Goal: Information Seeking & Learning: Learn about a topic

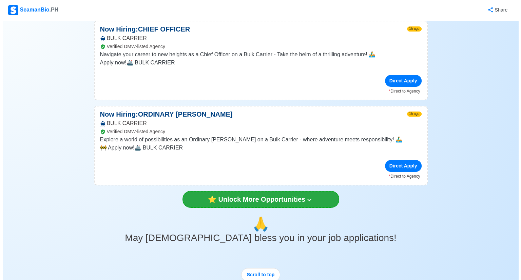
scroll to position [1559, 0]
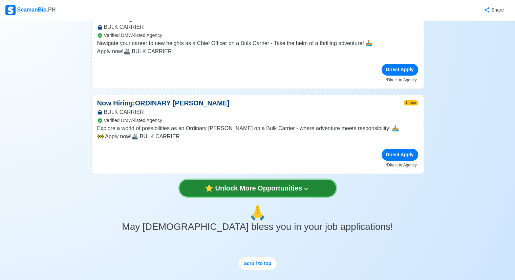
click at [260, 180] on button "⭐️ Unlock More Opportunities" at bounding box center [258, 188] width 157 height 17
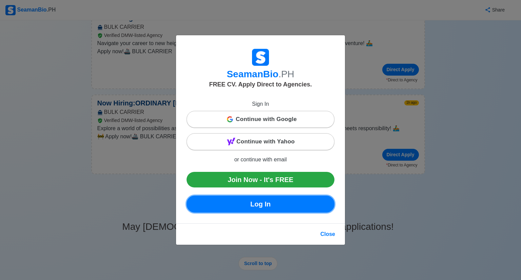
click at [261, 200] on link "Log In" at bounding box center [260, 204] width 148 height 17
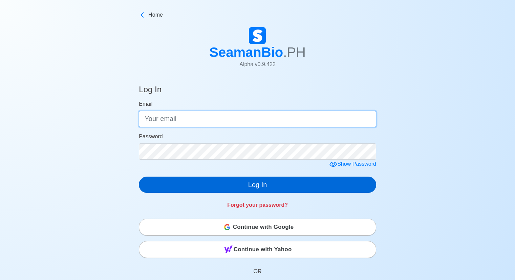
type input "[EMAIL_ADDRESS][DOMAIN_NAME]"
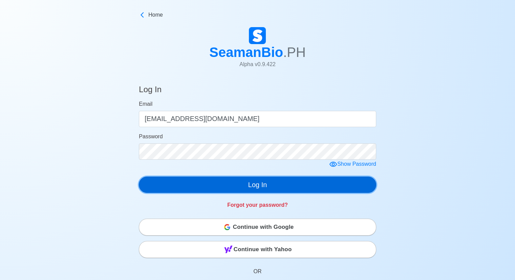
click at [256, 184] on button "Log In" at bounding box center [258, 185] width 238 height 16
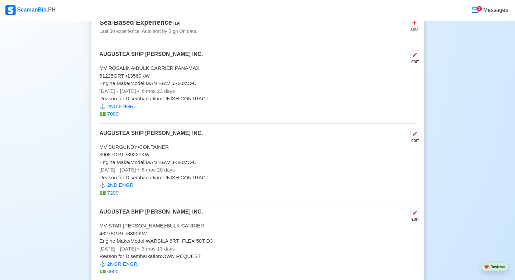
scroll to position [2677, 0]
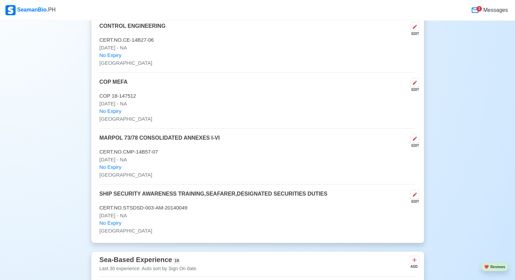
click at [481, 9] on div "1" at bounding box center [479, 8] width 5 height 5
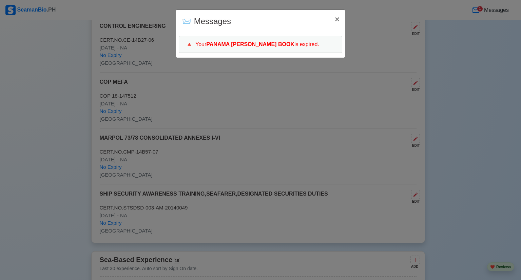
click at [477, 2] on div "📨 Messages × Close 🔺 Your PANAMA [PERSON_NAME] BOOK is expired." at bounding box center [260, 140] width 521 height 280
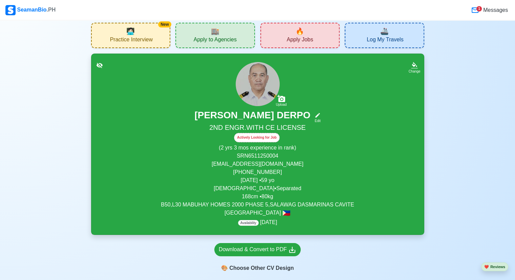
scroll to position [0, 0]
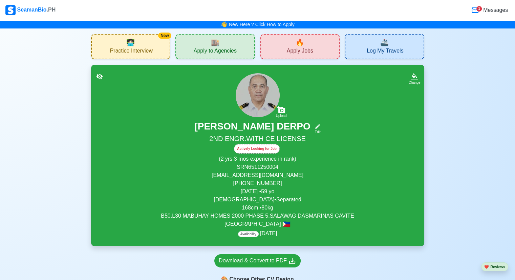
click at [308, 47] on span "Apply Jobs" at bounding box center [300, 51] width 26 height 8
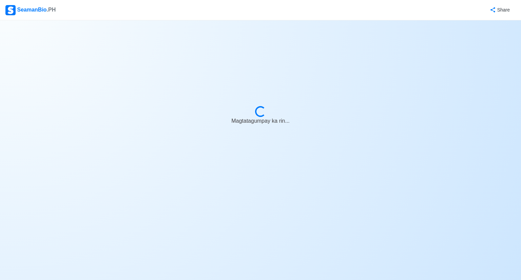
select select "2nd Engineer"
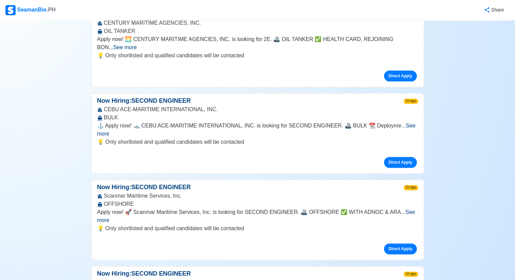
scroll to position [746, 0]
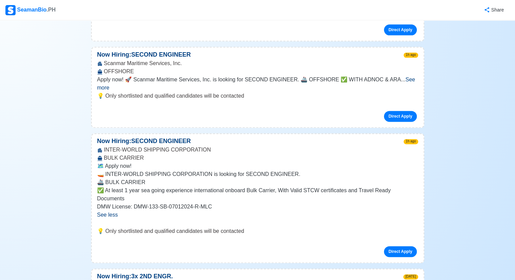
scroll to position [881, 0]
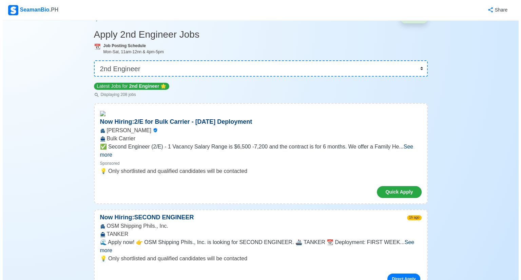
scroll to position [0, 0]
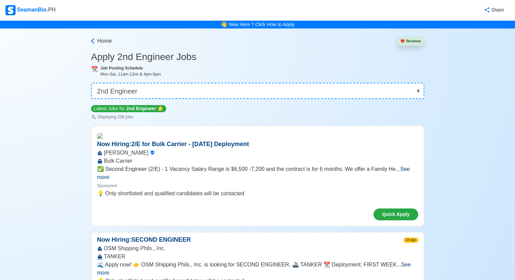
click at [109, 40] on span "Home" at bounding box center [105, 41] width 15 height 8
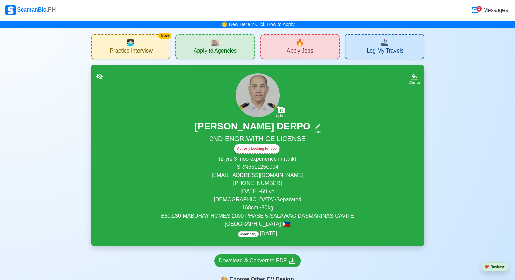
click at [133, 49] on span "Practice Interview" at bounding box center [131, 51] width 43 height 8
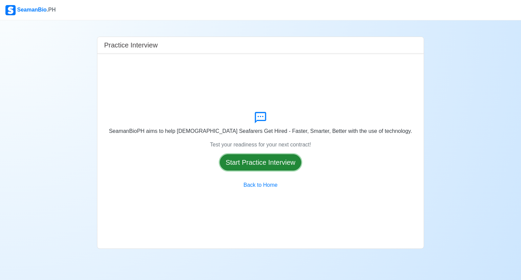
click at [261, 161] on button "Start Practice Interview" at bounding box center [260, 162] width 81 height 16
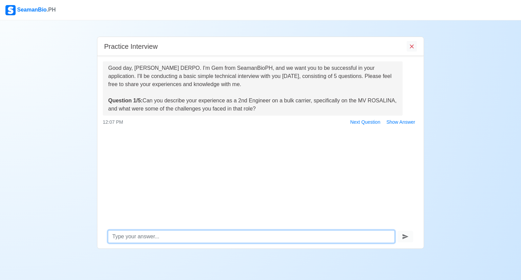
click at [171, 237] on textarea at bounding box center [251, 236] width 287 height 13
type textarea "t"
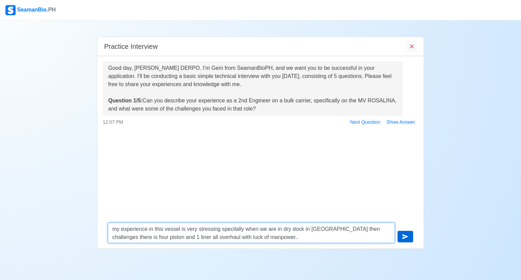
type textarea "my experience in this vessel is very stressing specilally when we are in dry do…"
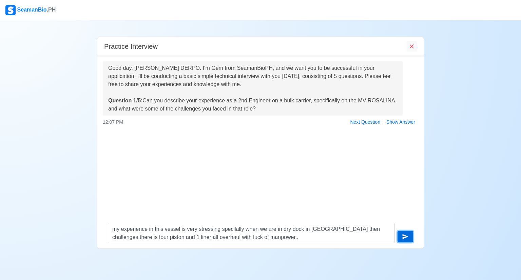
click at [401, 236] on button "submit" at bounding box center [405, 237] width 16 height 12
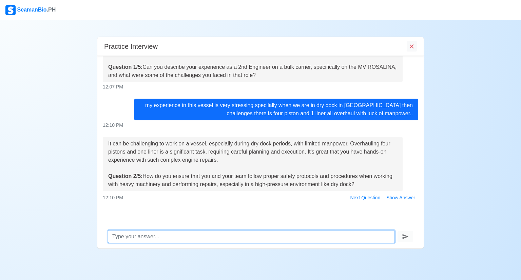
scroll to position [34, 0]
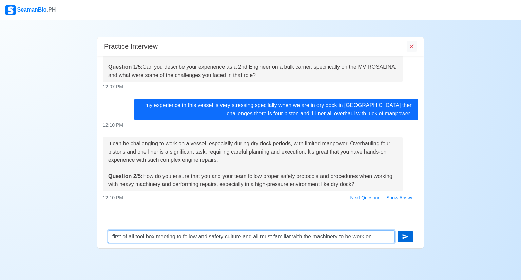
type textarea "first of all tool box meeting to follow and safety culture and all must familia…"
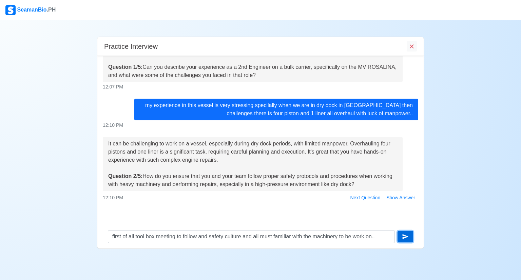
click at [401, 236] on button "submit" at bounding box center [405, 237] width 16 height 12
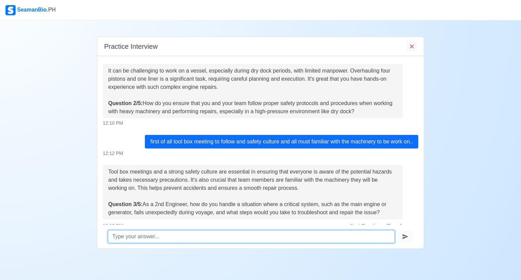
scroll to position [129, 0]
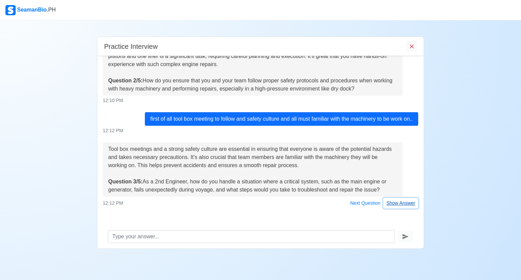
click at [402, 204] on button "Show Answer" at bounding box center [400, 203] width 35 height 11
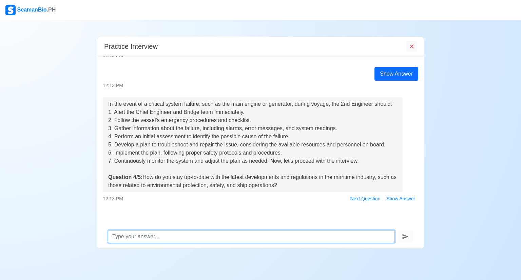
scroll to position [277, 0]
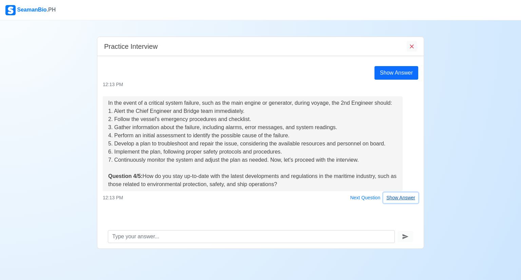
click at [399, 198] on button "Show Answer" at bounding box center [400, 198] width 35 height 11
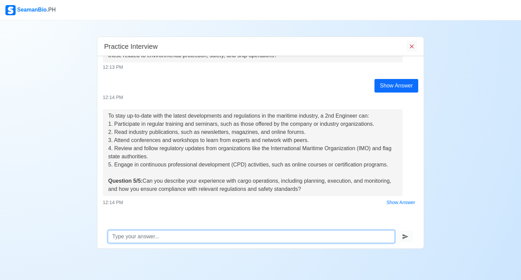
scroll to position [410, 0]
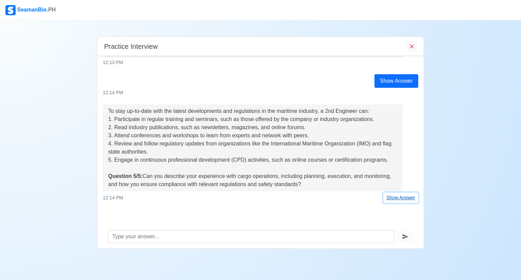
click at [395, 195] on button "Show Answer" at bounding box center [400, 198] width 35 height 11
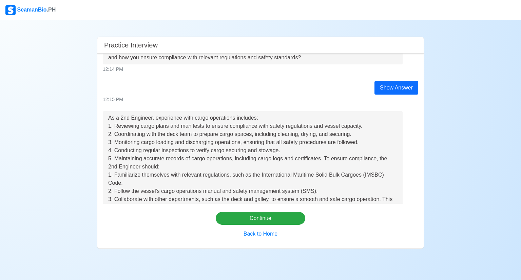
scroll to position [568, 0]
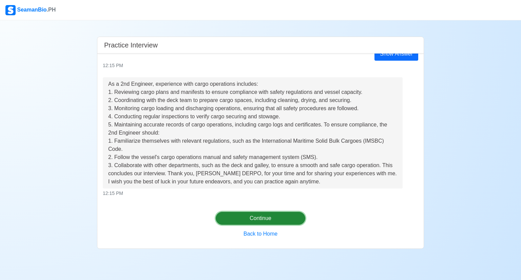
click at [266, 219] on button "Continue" at bounding box center [261, 218] width 90 height 13
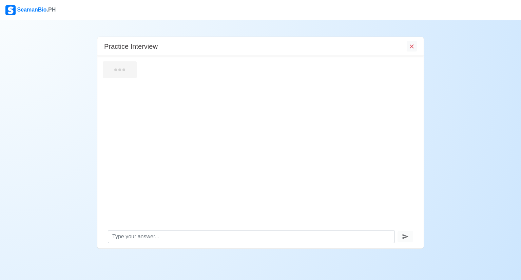
scroll to position [0, 0]
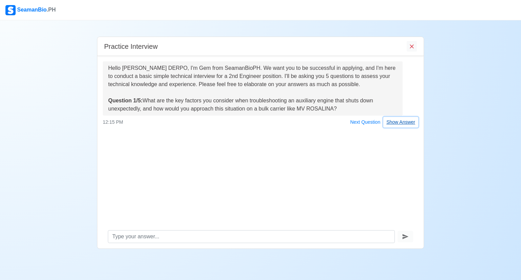
click at [403, 121] on button "Show Answer" at bounding box center [400, 122] width 35 height 11
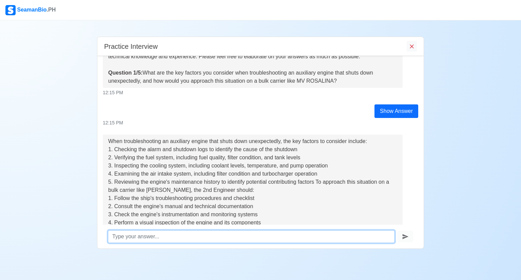
scroll to position [101, 0]
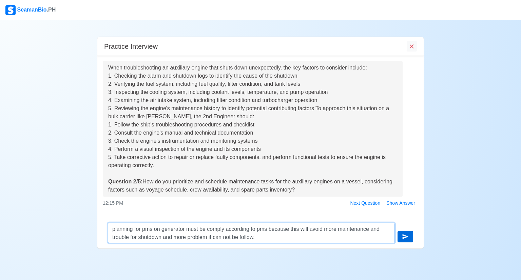
type textarea "planning for pms on generator must be comply according to pms because this will…"
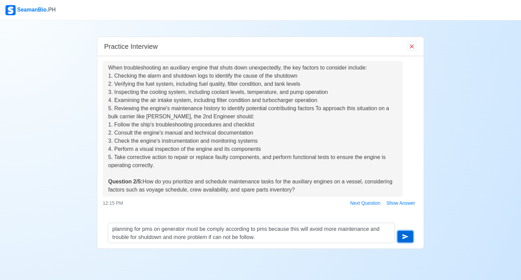
click at [400, 235] on button "submit" at bounding box center [405, 237] width 16 height 12
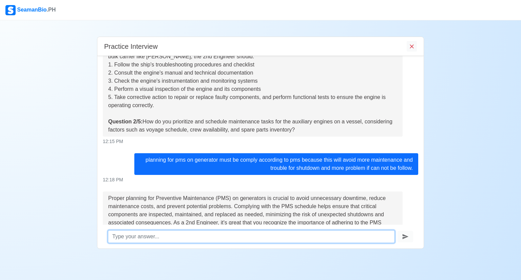
scroll to position [227, 0]
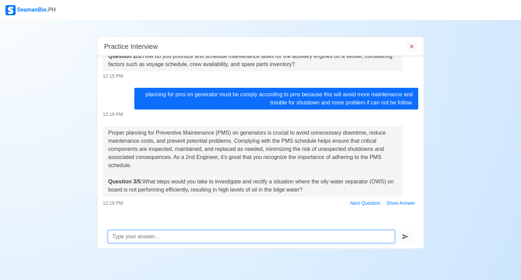
click at [161, 237] on textarea at bounding box center [251, 236] width 287 height 13
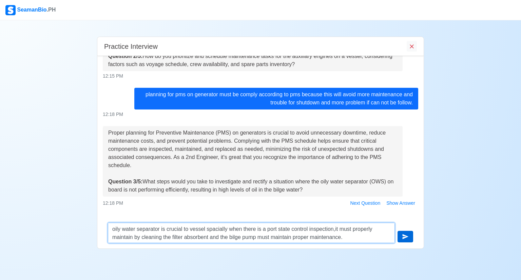
type textarea "oily water separator is crucial to vessel spacially when there is a port state …"
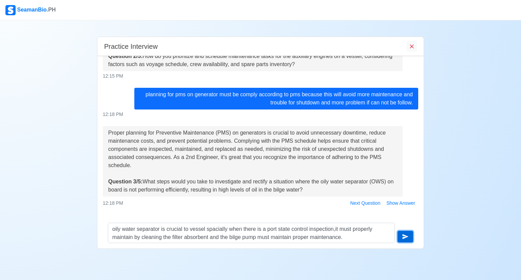
click at [402, 239] on icon "submit" at bounding box center [405, 236] width 7 height 7
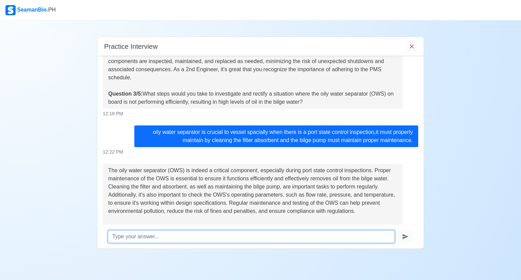
scroll to position [360, 0]
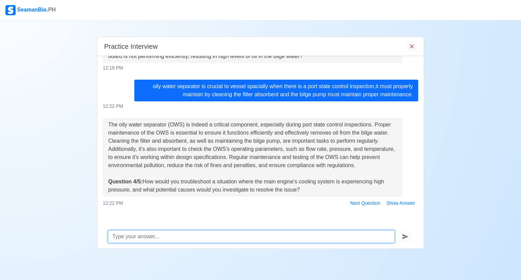
click at [164, 236] on textarea at bounding box center [251, 236] width 287 height 13
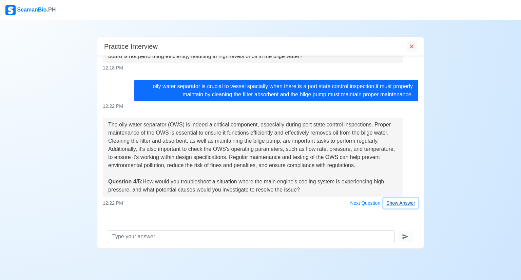
click at [394, 206] on button "Show Answer" at bounding box center [400, 203] width 35 height 11
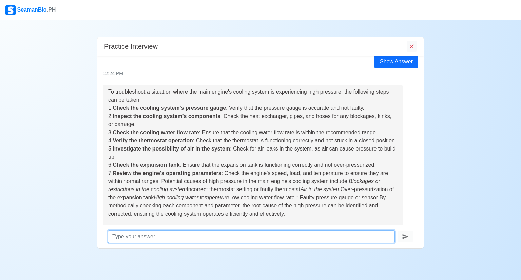
scroll to position [581, 0]
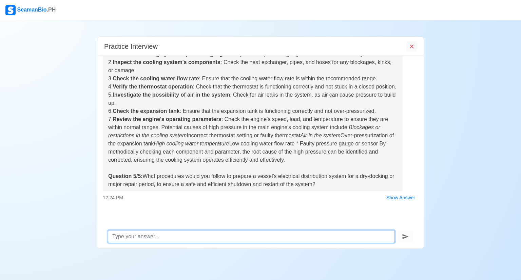
click at [167, 238] on textarea at bounding box center [251, 236] width 287 height 13
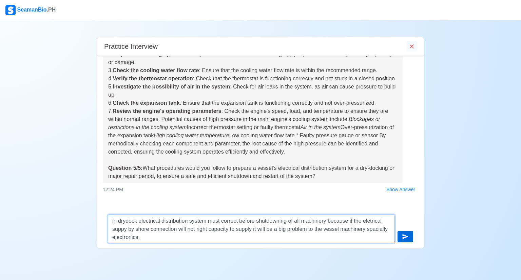
type textarea "in drydock electrical distribution system must correct before shutdowning of al…"
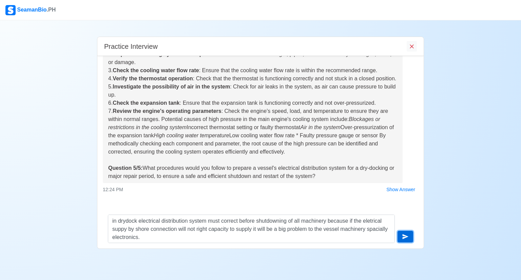
click at [402, 238] on icon "submit" at bounding box center [405, 236] width 7 height 7
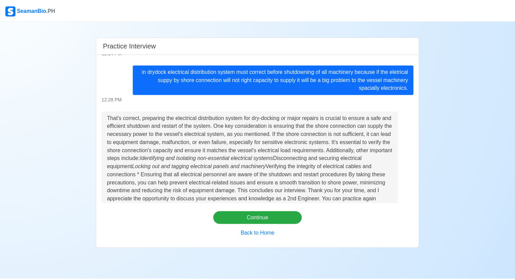
scroll to position [747, 0]
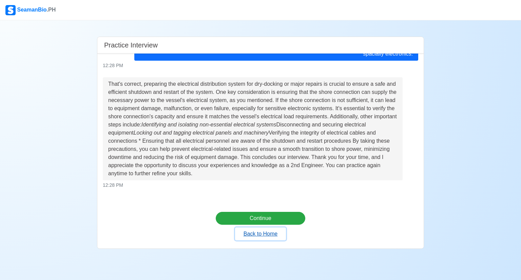
click at [260, 237] on button "Back to Home" at bounding box center [260, 233] width 51 height 13
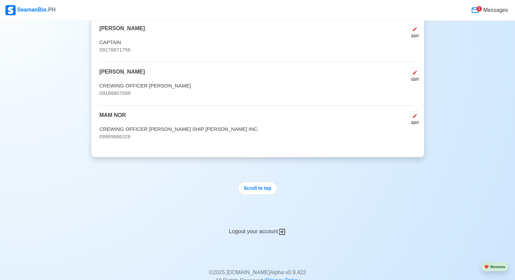
scroll to position [4575, 0]
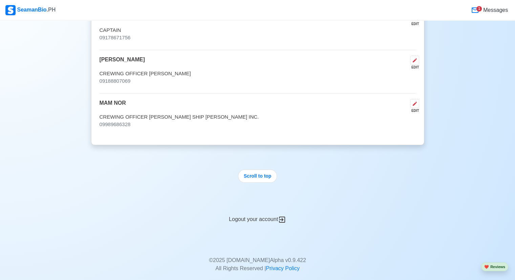
click at [249, 207] on div "Logout your account" at bounding box center [257, 215] width 333 height 17
